Goal: Task Accomplishment & Management: Manage account settings

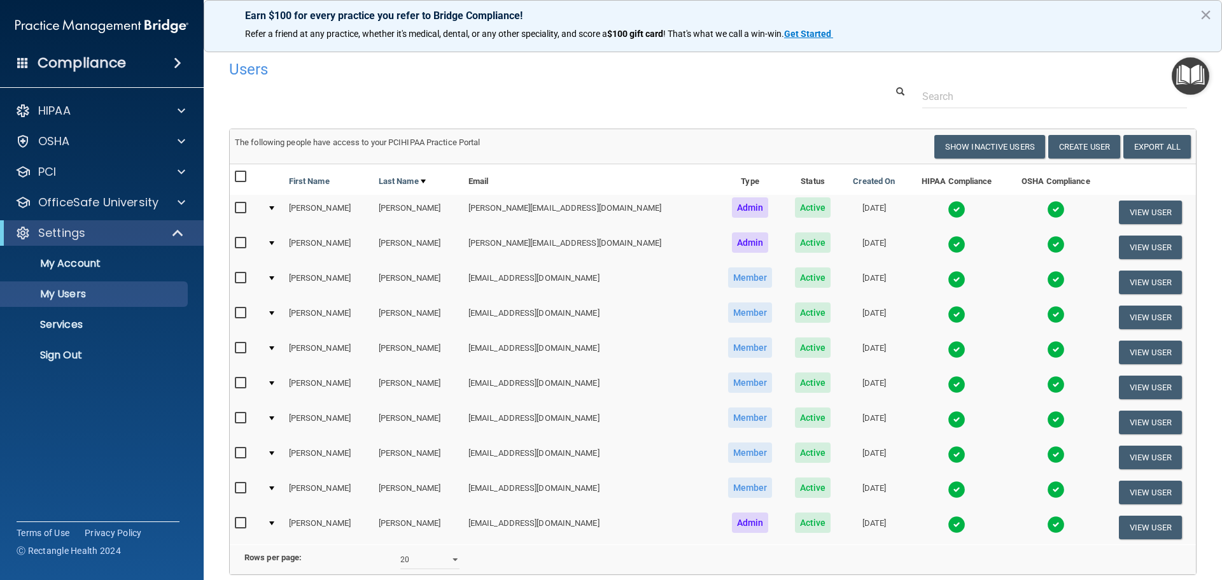
select select "20"
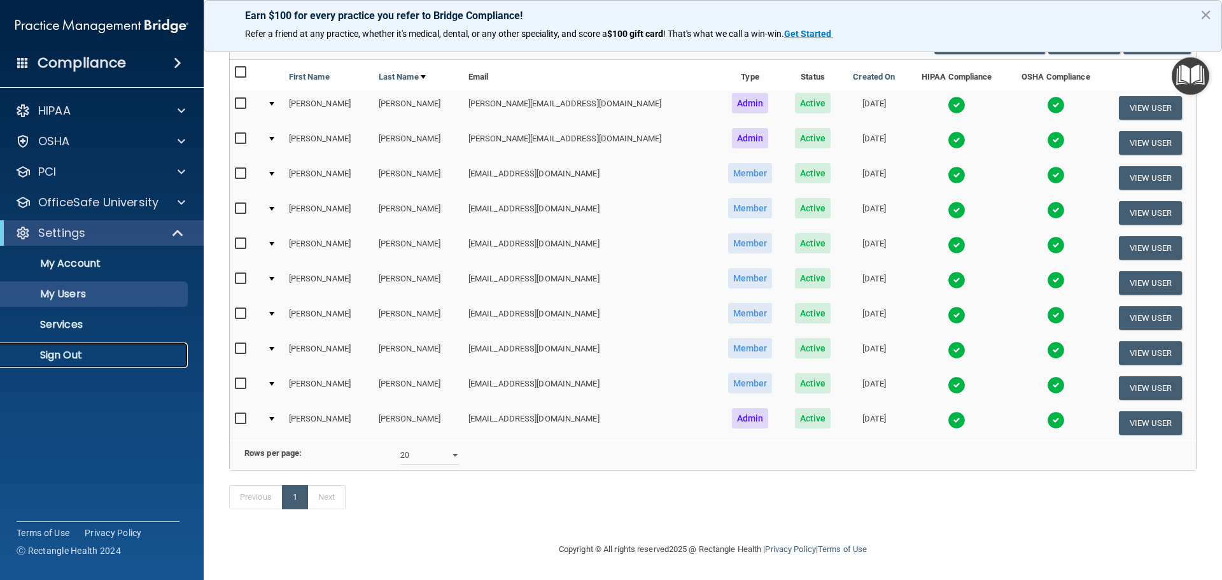
click at [55, 355] on p "Sign Out" at bounding box center [95, 355] width 174 height 13
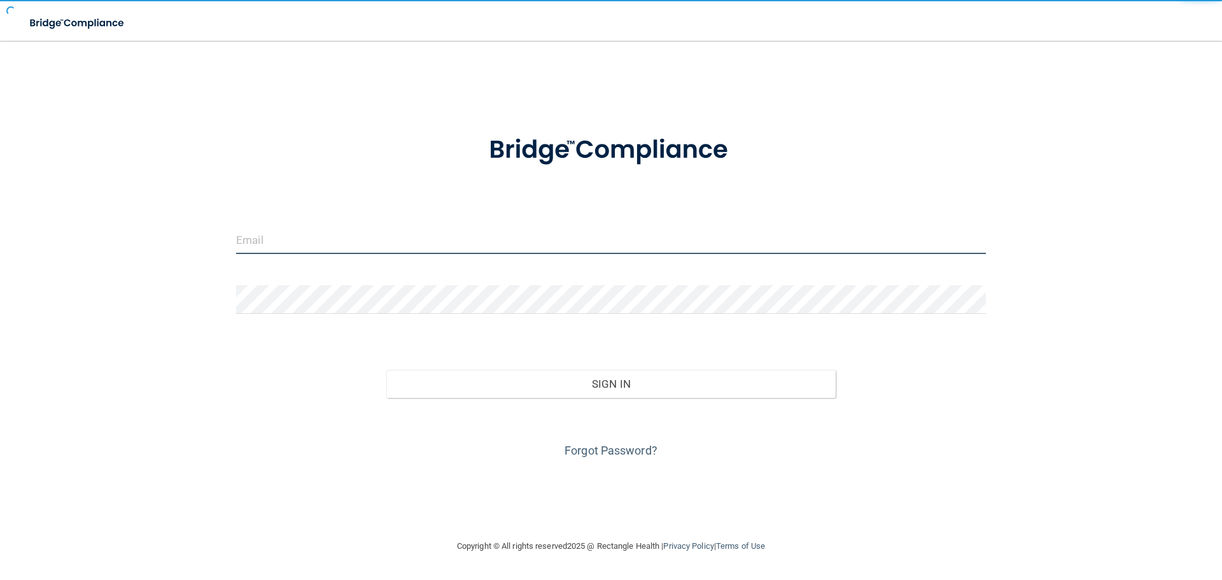
type input "[EMAIL_ADDRESS][DOMAIN_NAME]"
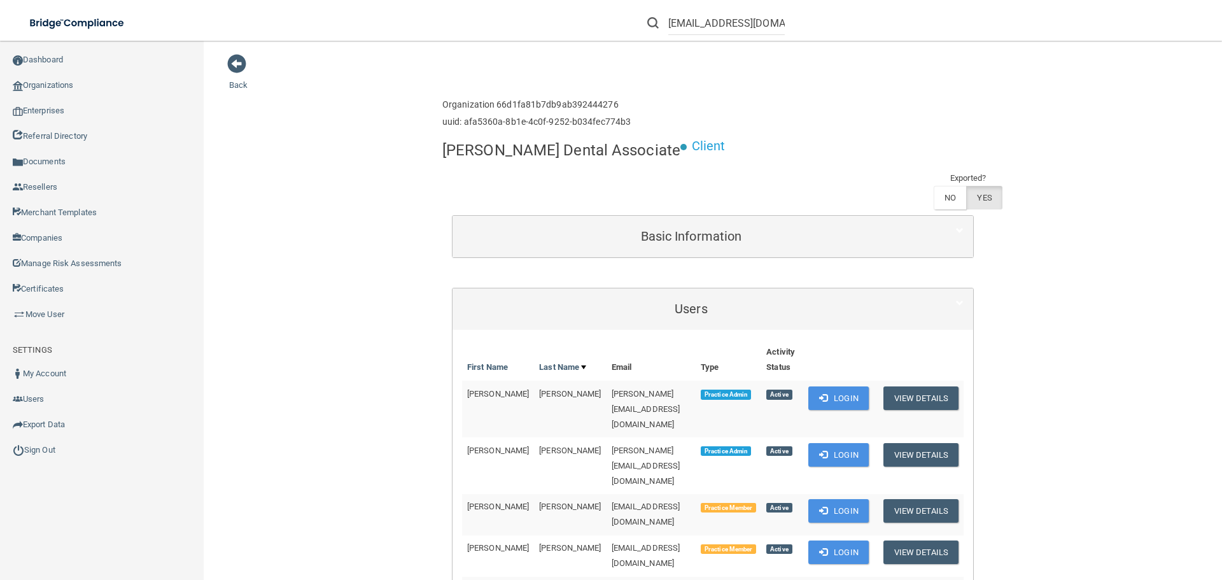
scroll to position [391, 0]
